Goal: Navigation & Orientation: Find specific page/section

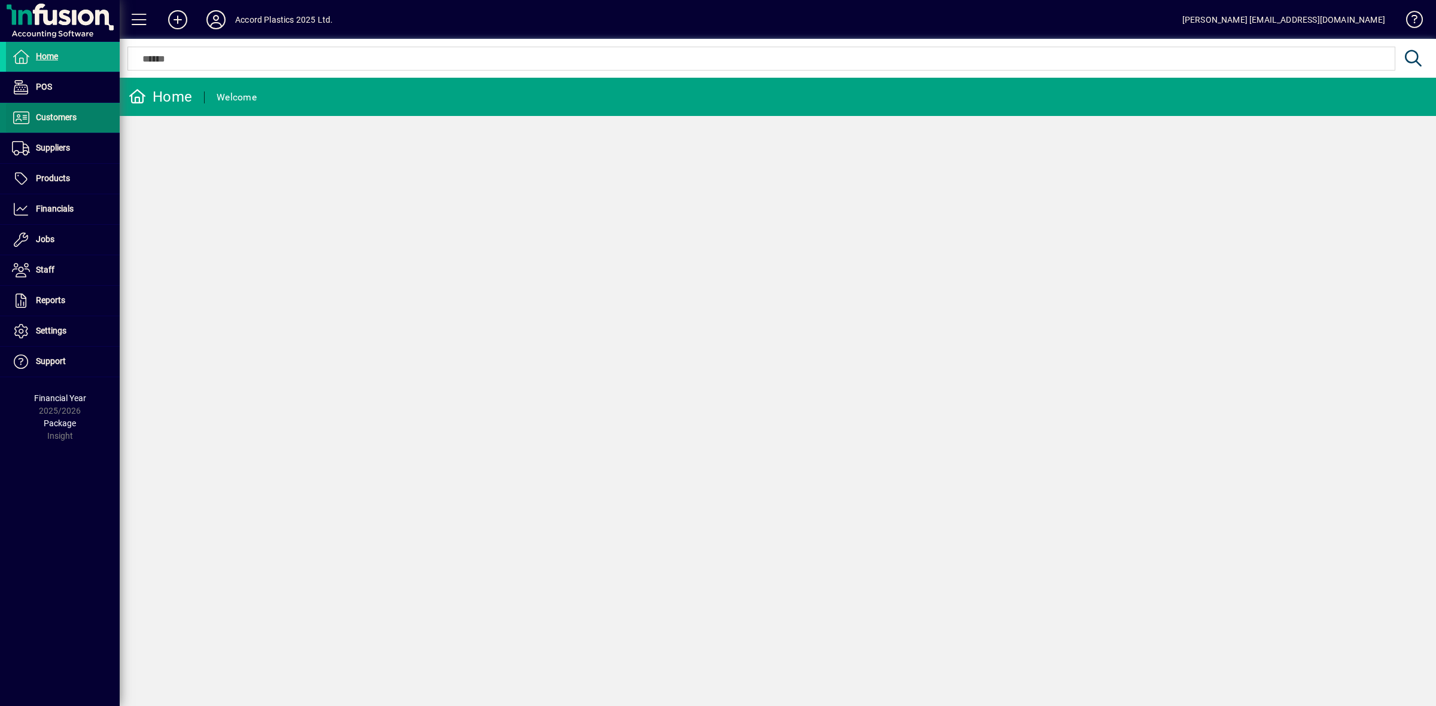
click at [52, 115] on span "Customers" at bounding box center [56, 117] width 41 height 10
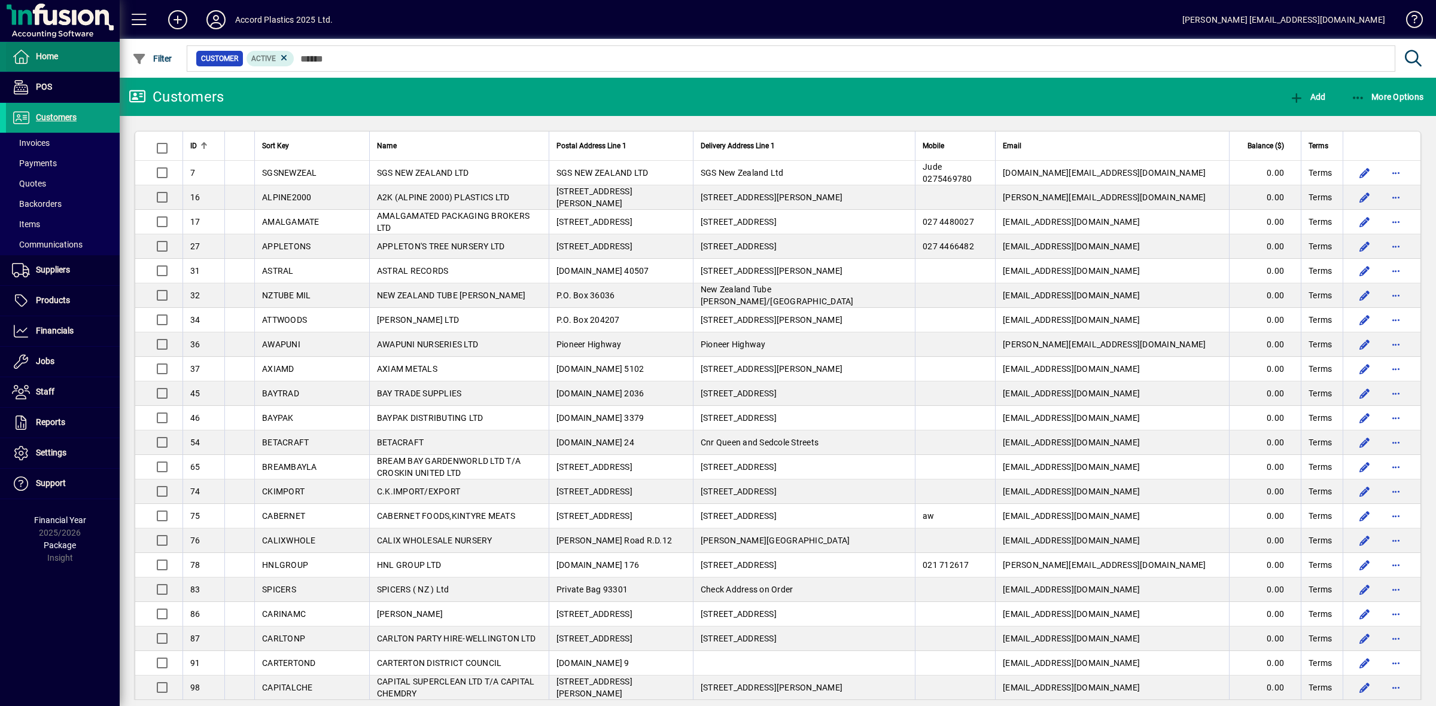
click at [52, 55] on span "Home" at bounding box center [47, 56] width 22 height 10
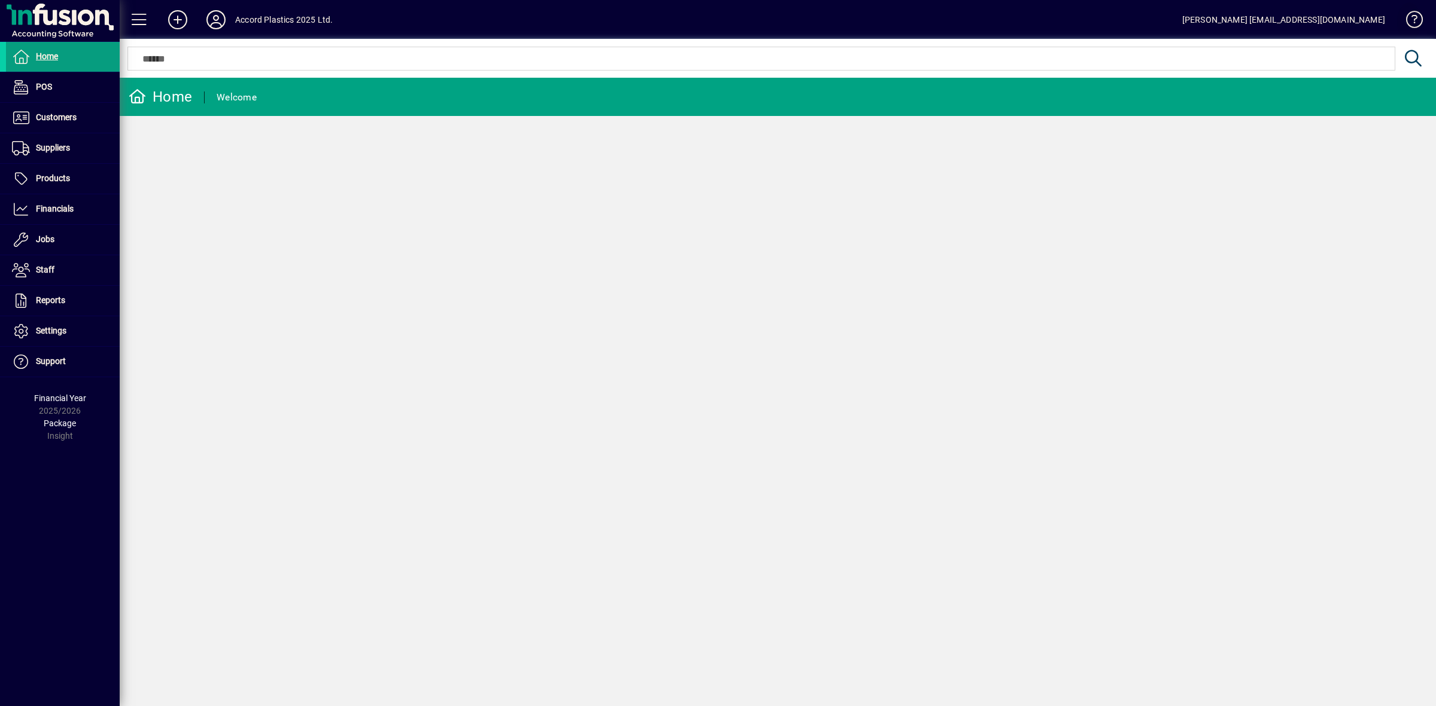
click at [1412, 17] on span at bounding box center [1408, 22] width 29 height 29
click at [139, 21] on span at bounding box center [139, 19] width 29 height 29
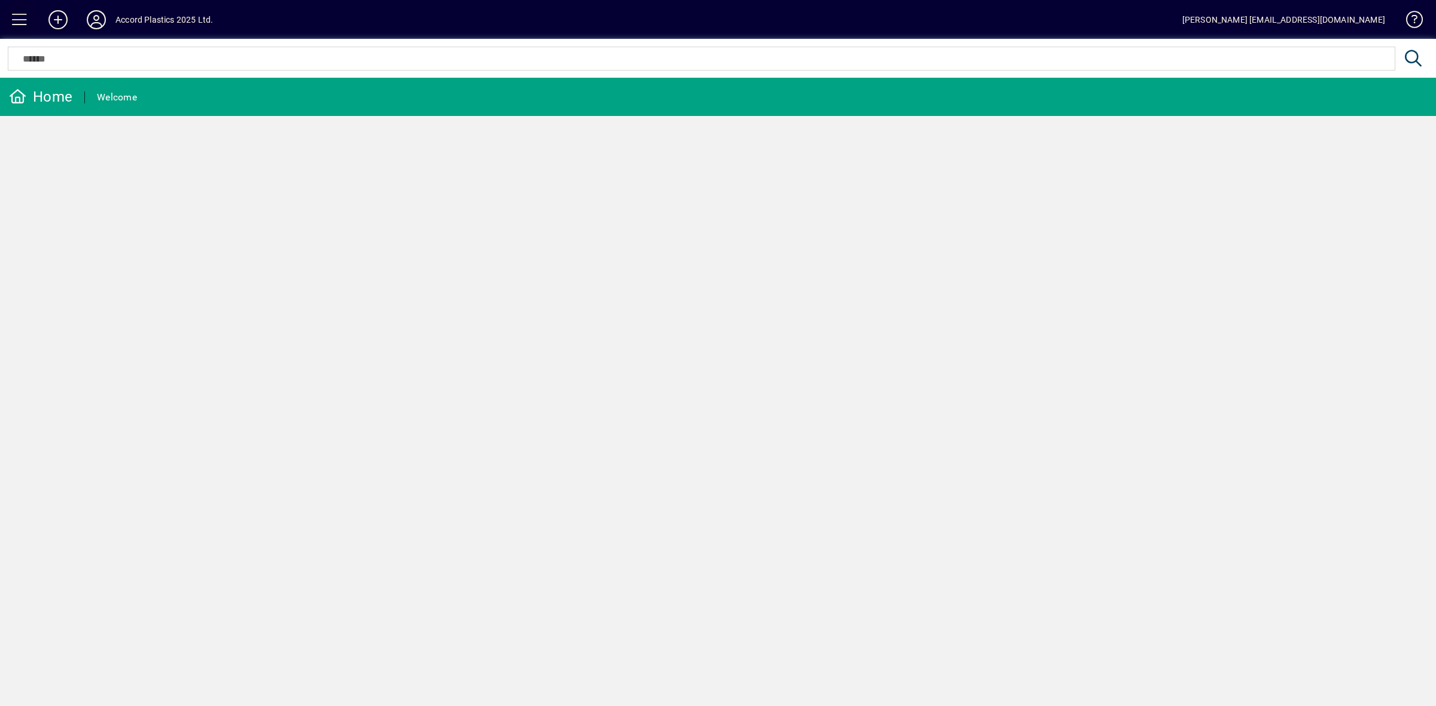
click at [18, 20] on span at bounding box center [19, 19] width 29 height 29
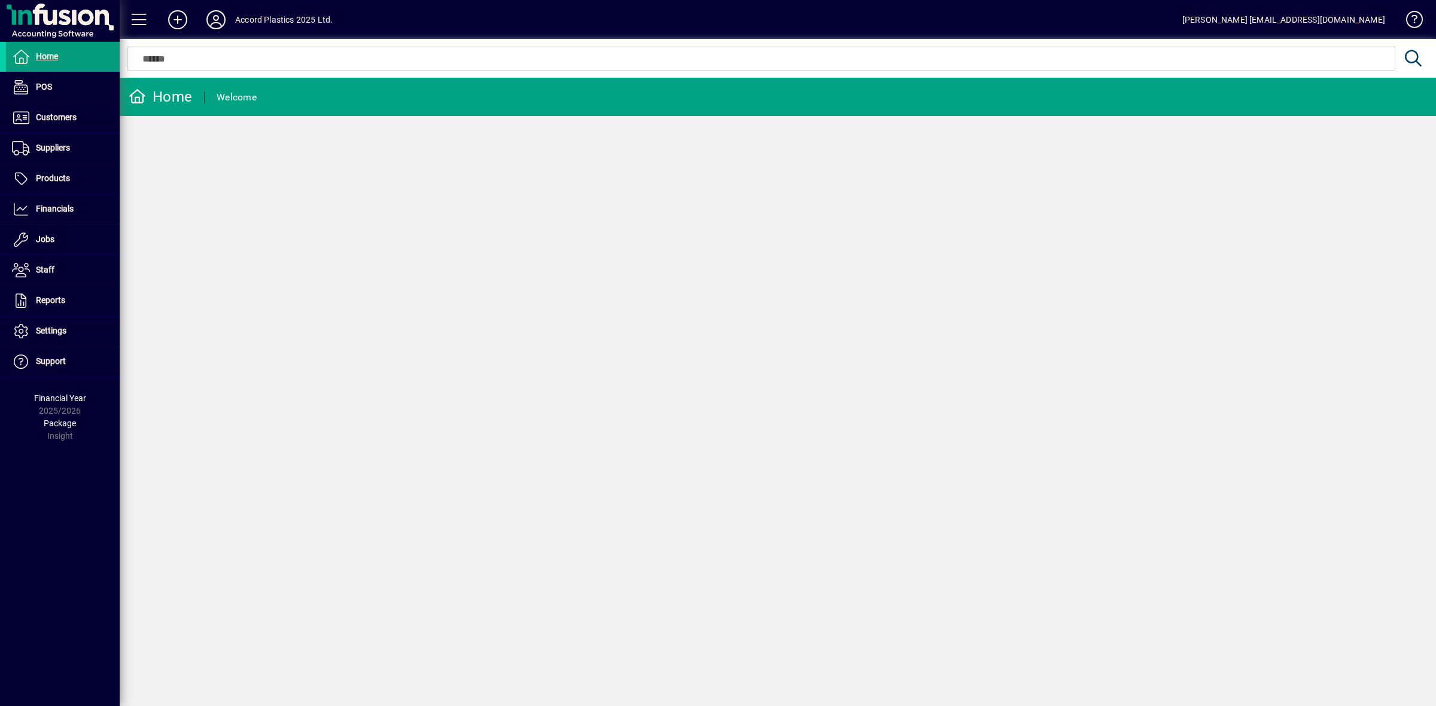
click at [1151, 559] on div "Home Welcome" at bounding box center [778, 392] width 1316 height 629
